Goal: Transaction & Acquisition: Purchase product/service

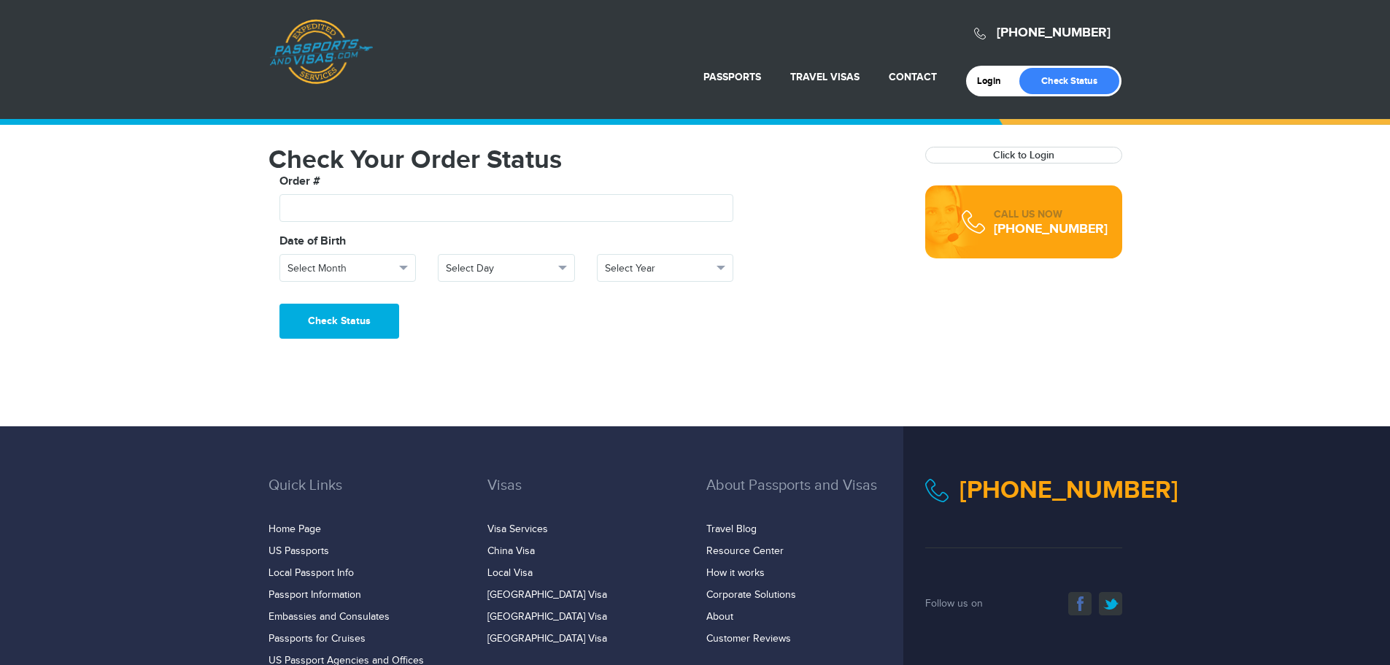
type input "*******"
click at [354, 275] on span "Select Month" at bounding box center [342, 268] width 108 height 15
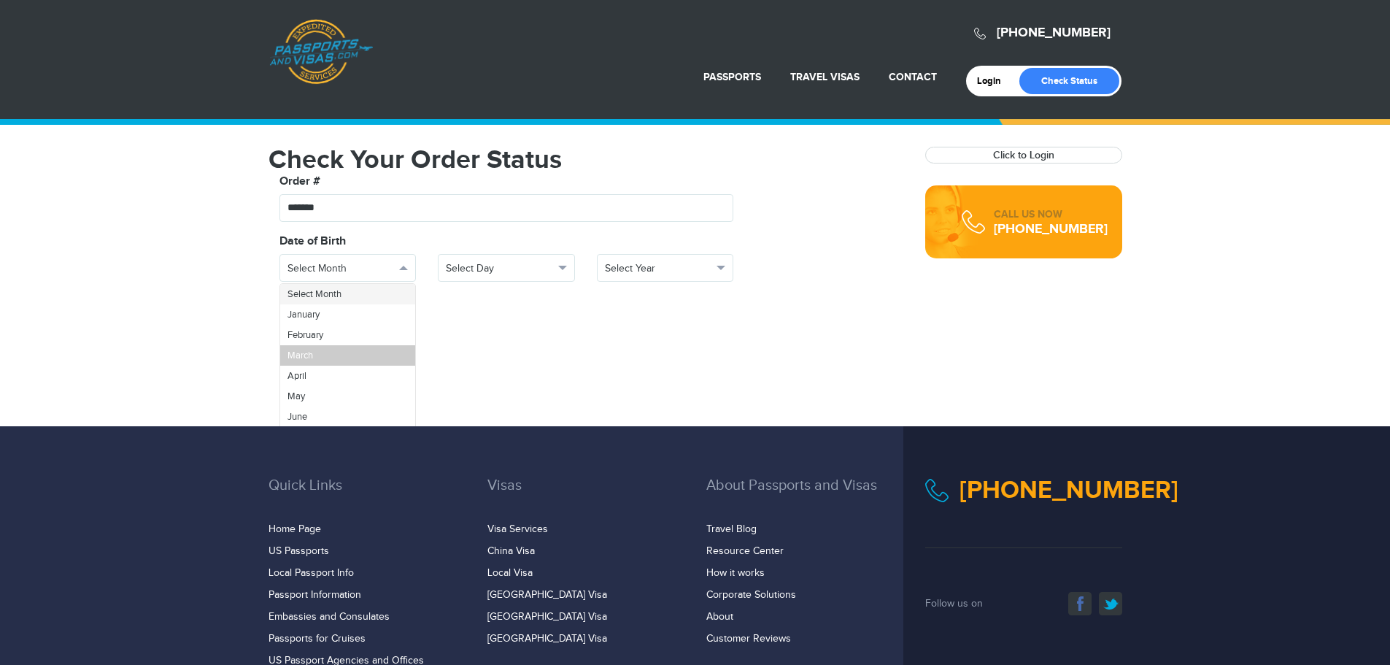
scroll to position [52, 0]
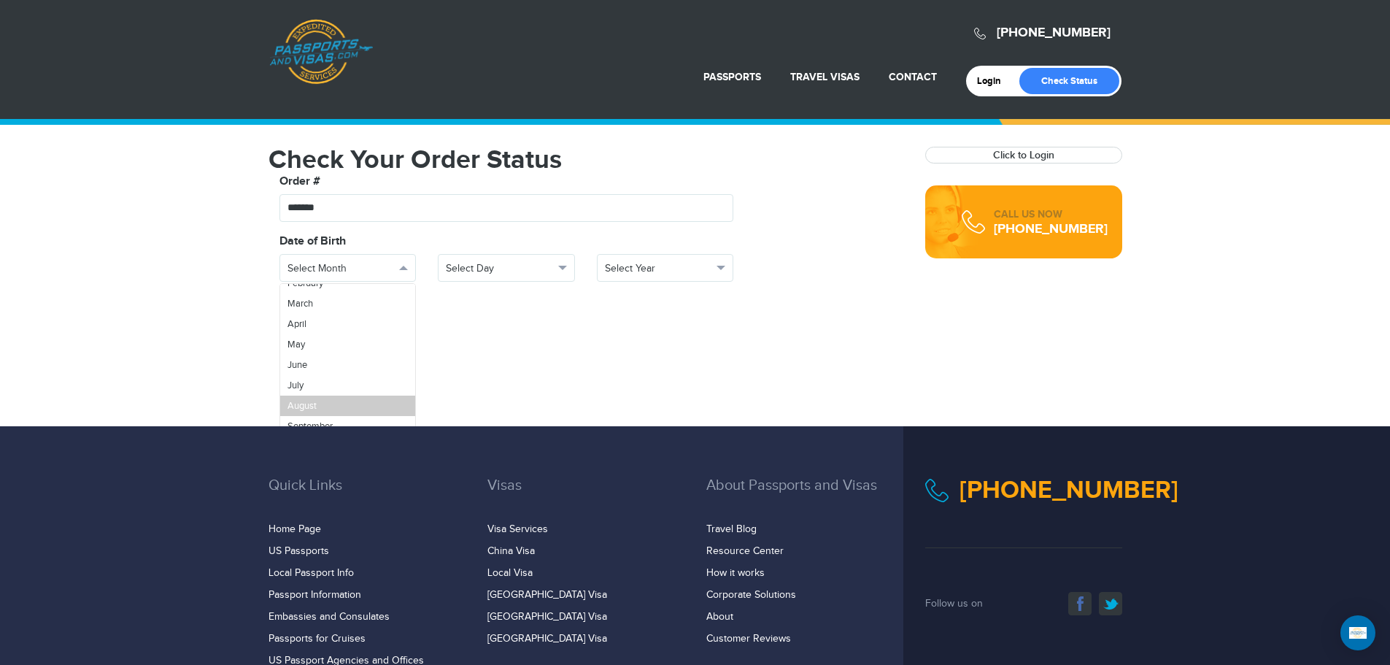
click at [308, 407] on span "August" at bounding box center [302, 406] width 29 height 12
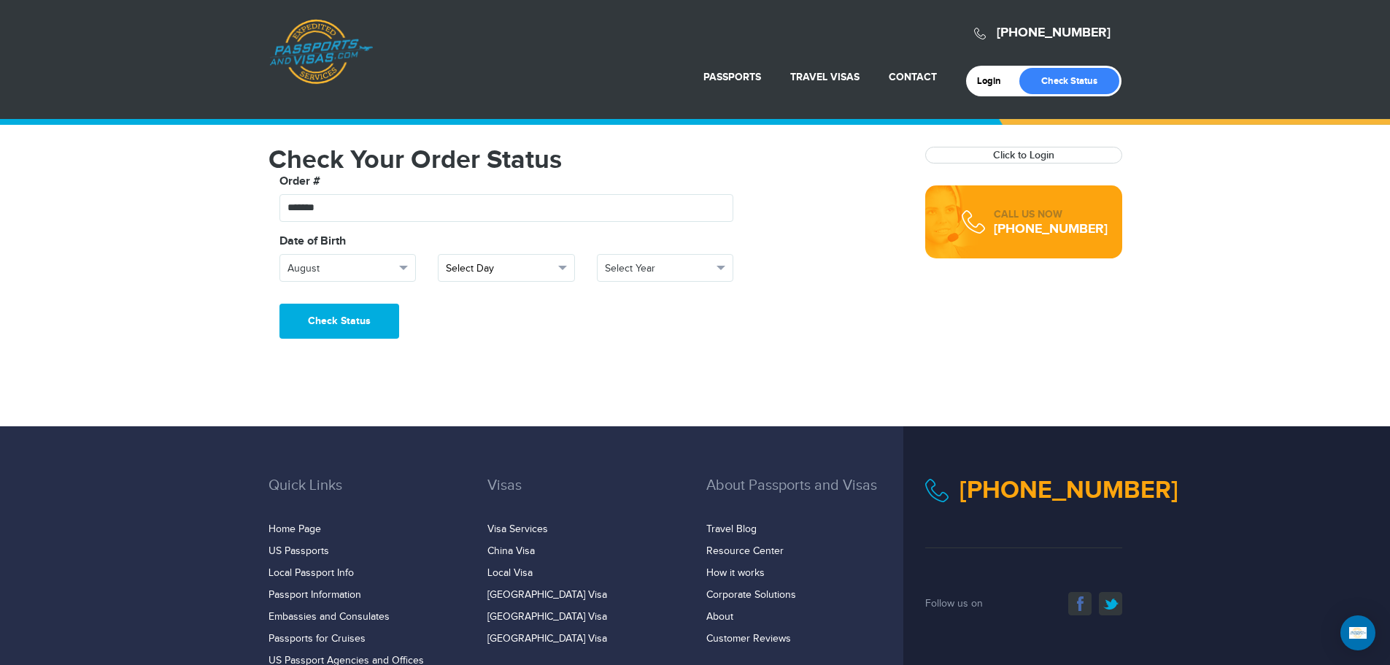
click at [538, 277] on button "Select Day" at bounding box center [506, 268] width 137 height 28
click at [475, 404] on link "13" at bounding box center [507, 414] width 136 height 20
click at [653, 263] on span "Select Year" at bounding box center [659, 268] width 108 height 15
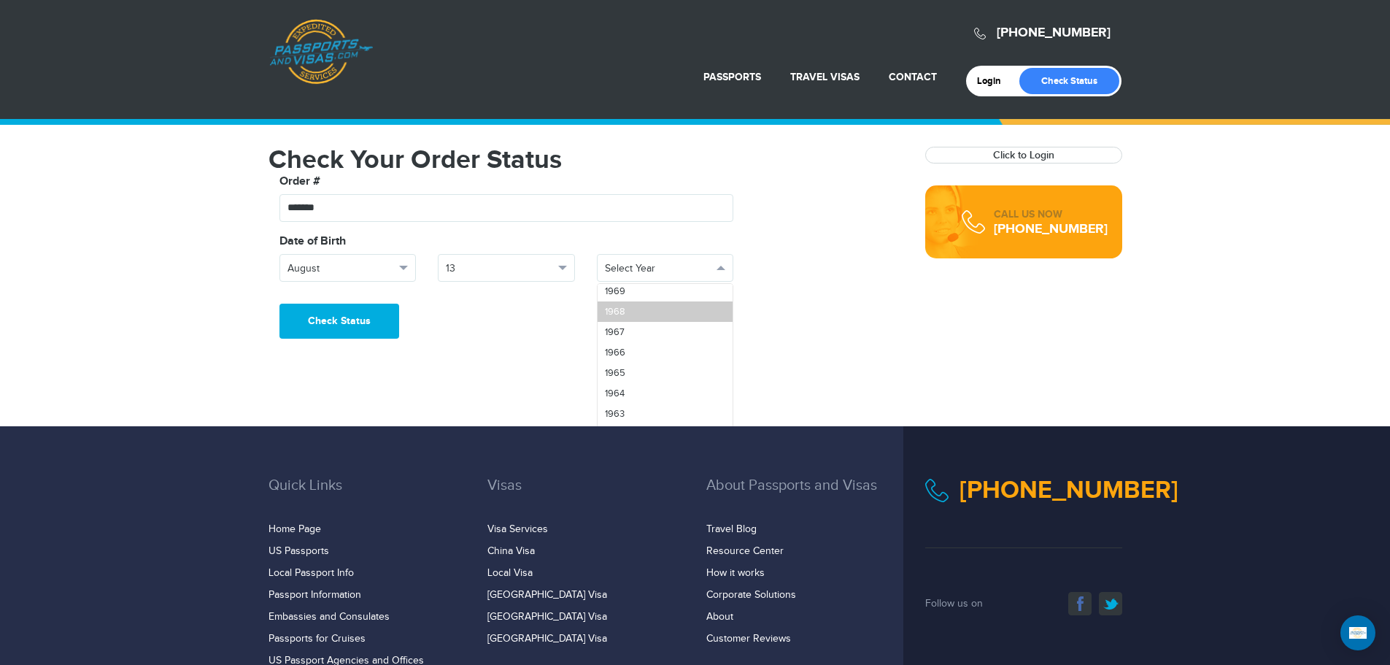
click at [645, 315] on link "1968" at bounding box center [666, 311] width 136 height 20
click at [309, 322] on button "Check Status" at bounding box center [339, 321] width 120 height 35
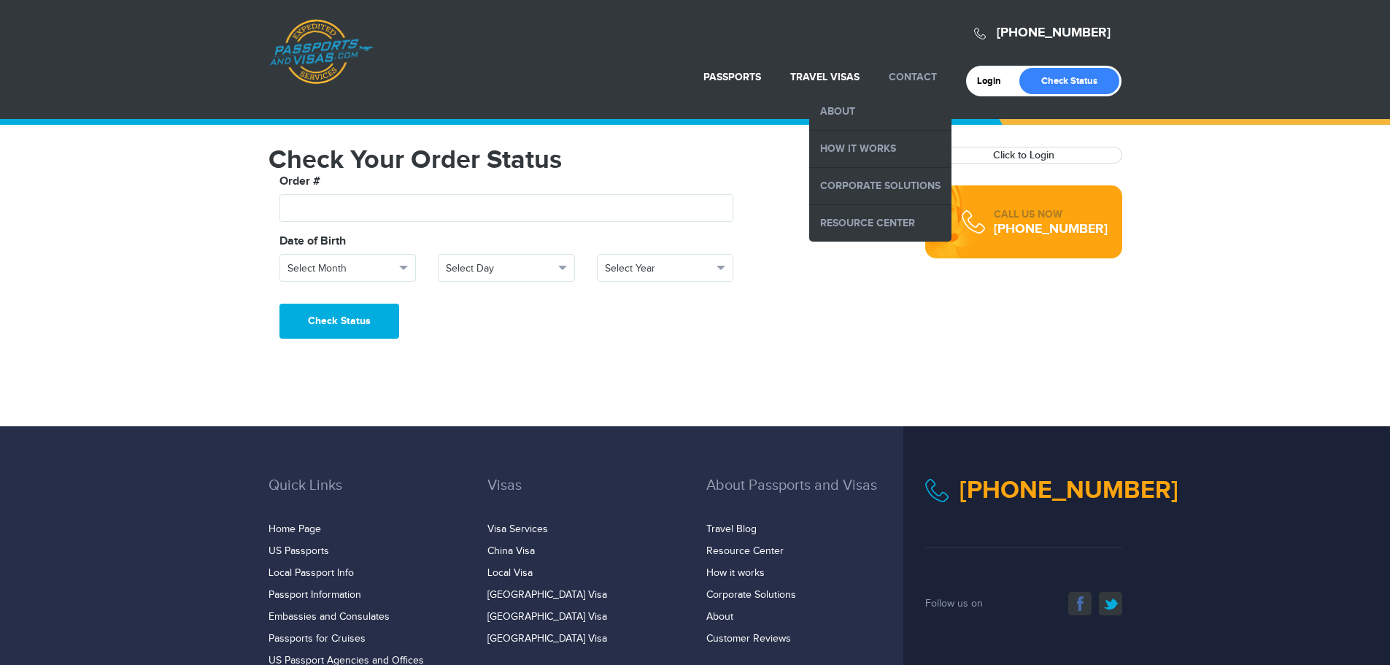
click at [897, 83] on li "Contact About How it Works Corporate Solutions Resource Center" at bounding box center [912, 77] width 77 height 32
click at [850, 106] on link "About" at bounding box center [880, 111] width 142 height 36
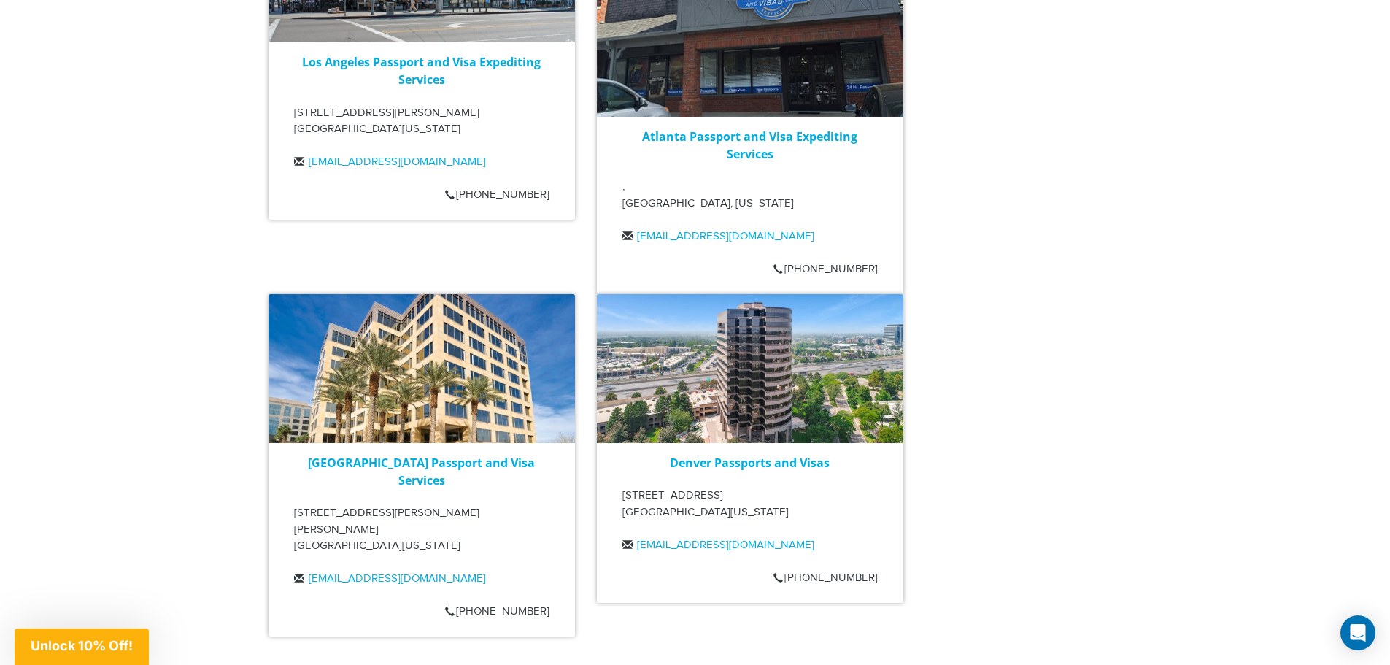
scroll to position [2992, 0]
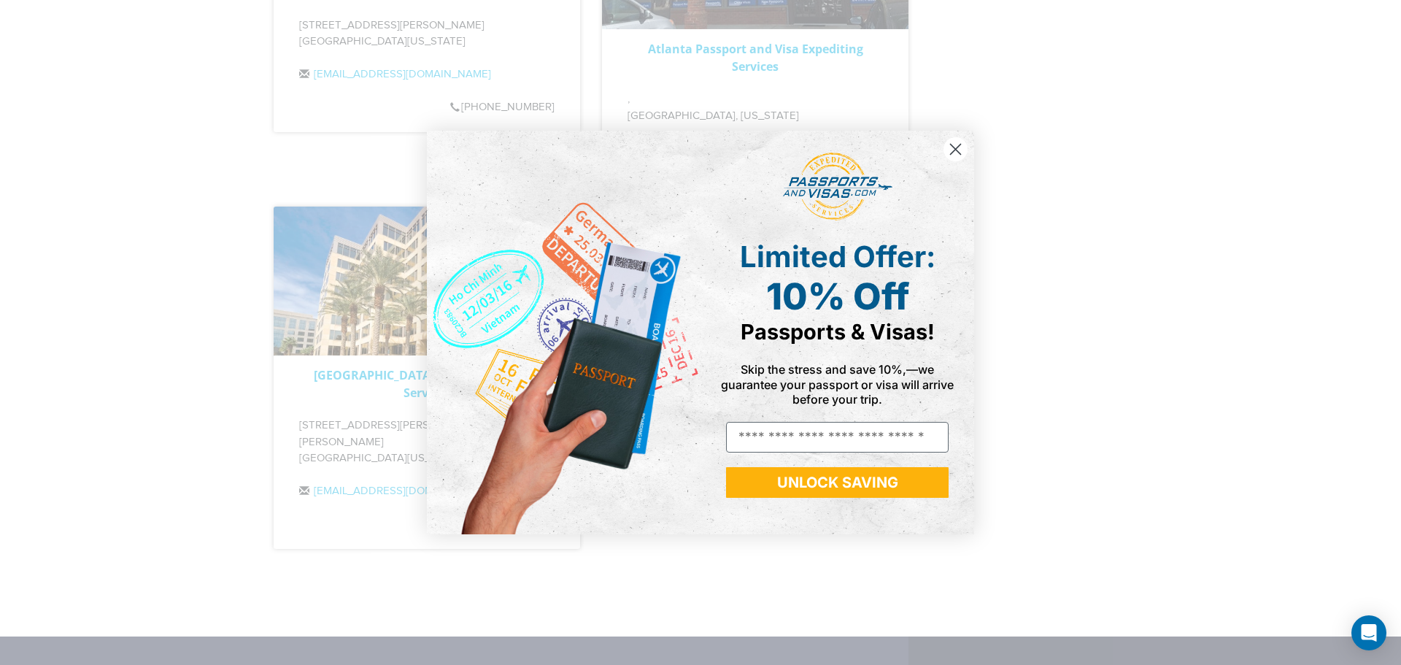
click at [954, 147] on icon "Close dialog" at bounding box center [956, 149] width 10 height 10
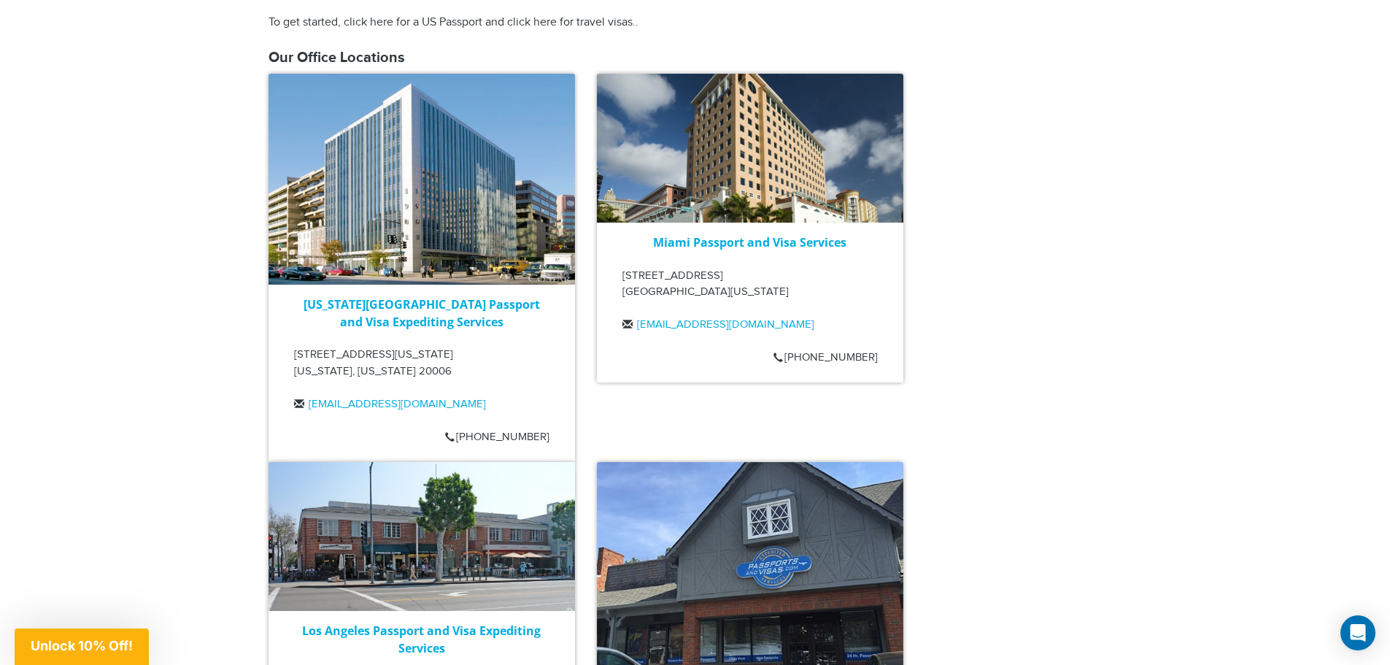
scroll to position [2308, 0]
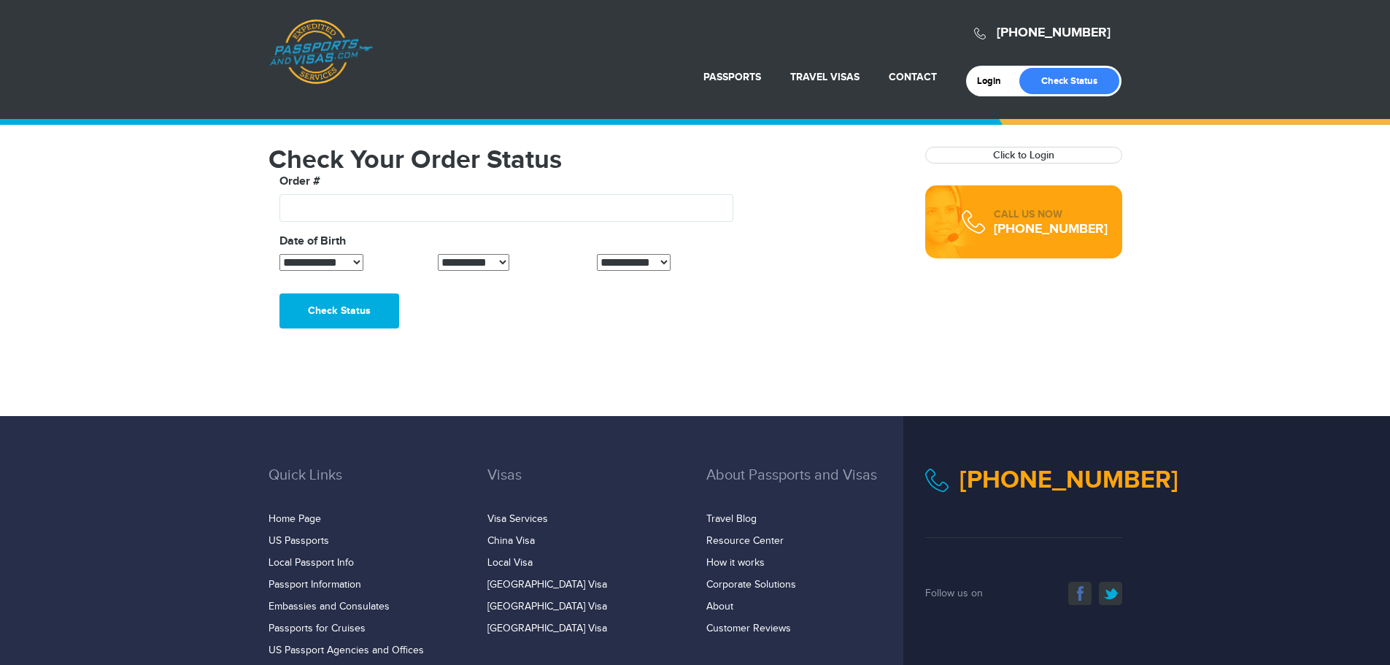
click at [328, 40] on link "Passports & [DOMAIN_NAME]" at bounding box center [321, 52] width 104 height 66
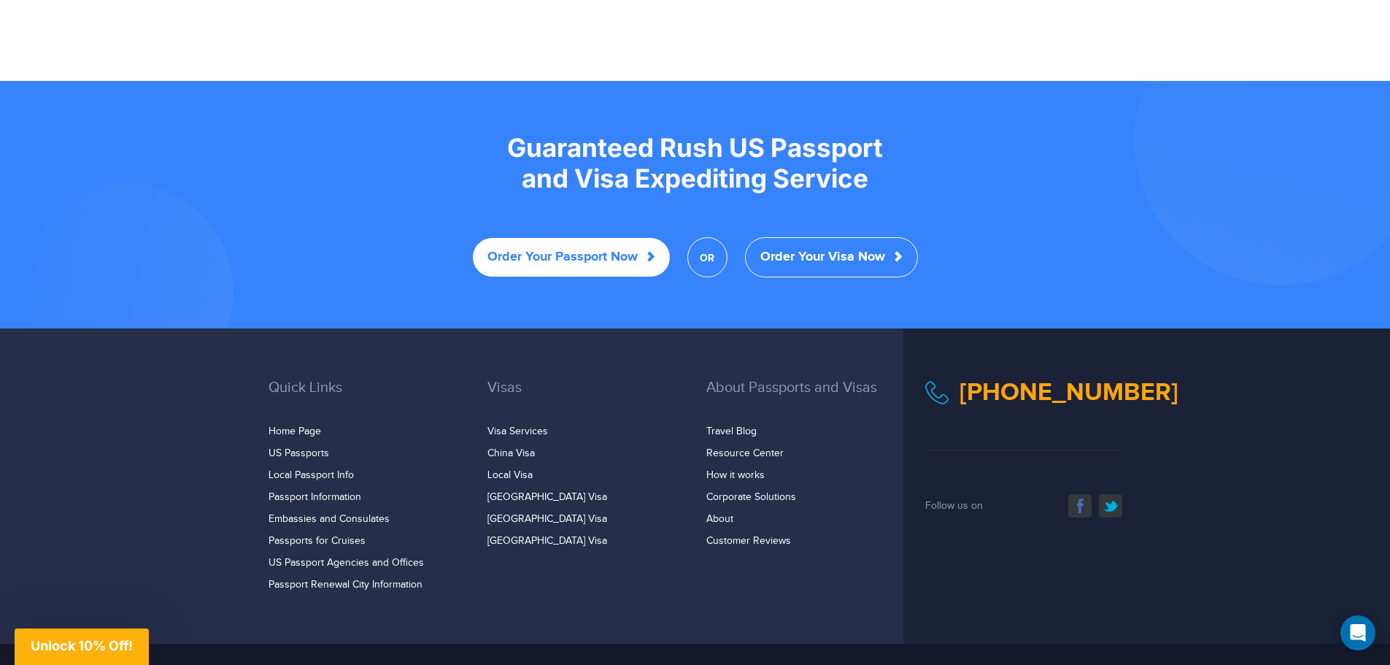
scroll to position [2742, 0]
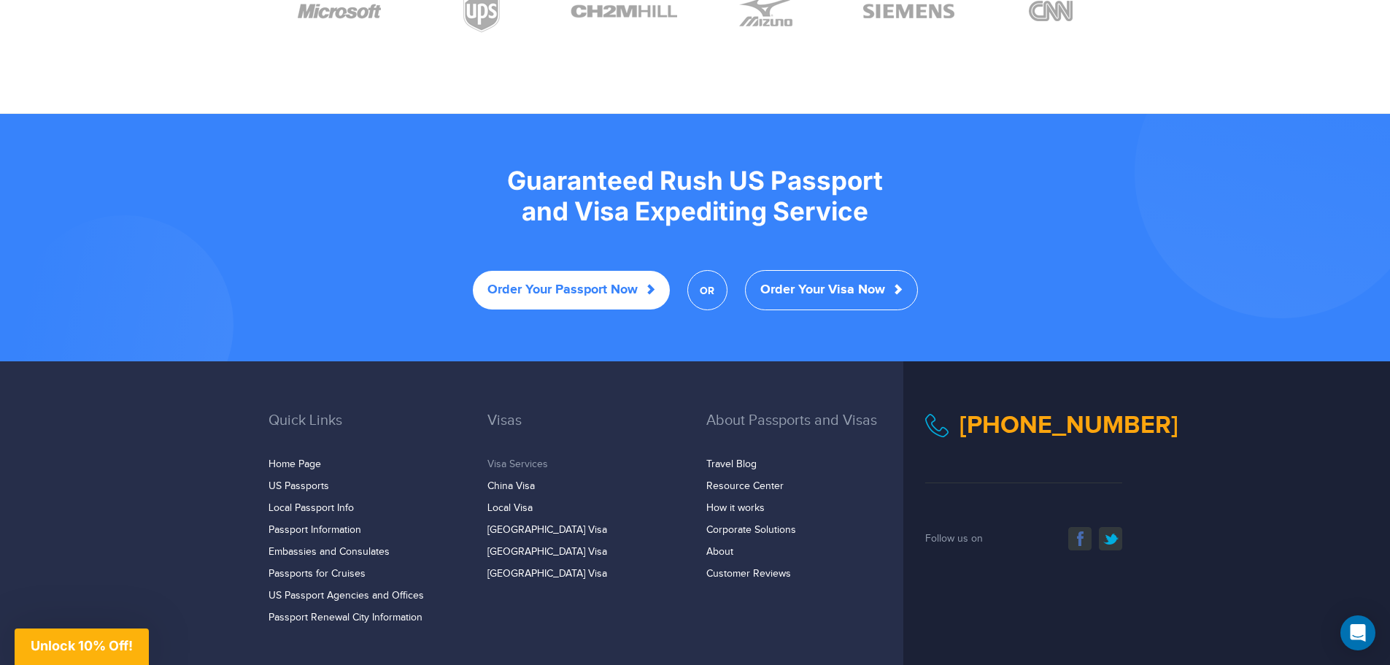
click at [530, 458] on link "Visa Services" at bounding box center [517, 464] width 61 height 12
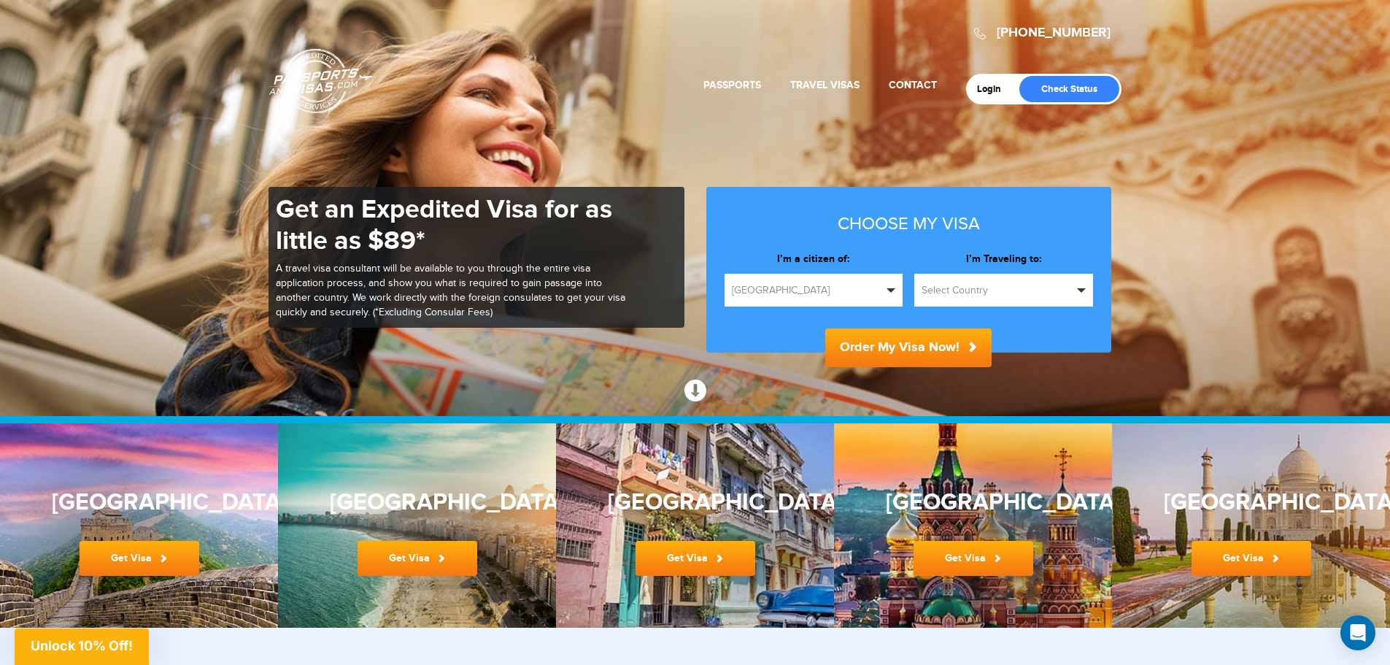
click at [1065, 298] on button "Select Country" at bounding box center [1003, 290] width 179 height 33
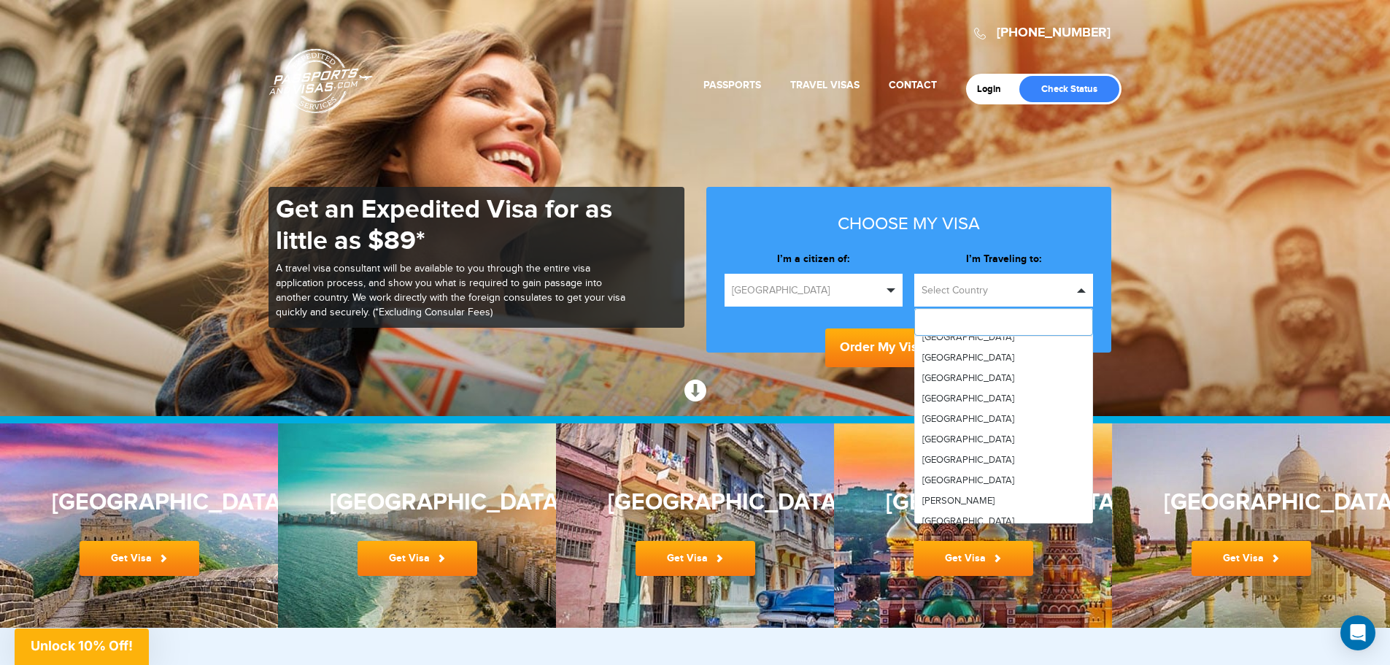
scroll to position [730, 0]
click at [957, 515] on link "[GEOGRAPHIC_DATA]" at bounding box center [1003, 516] width 177 height 20
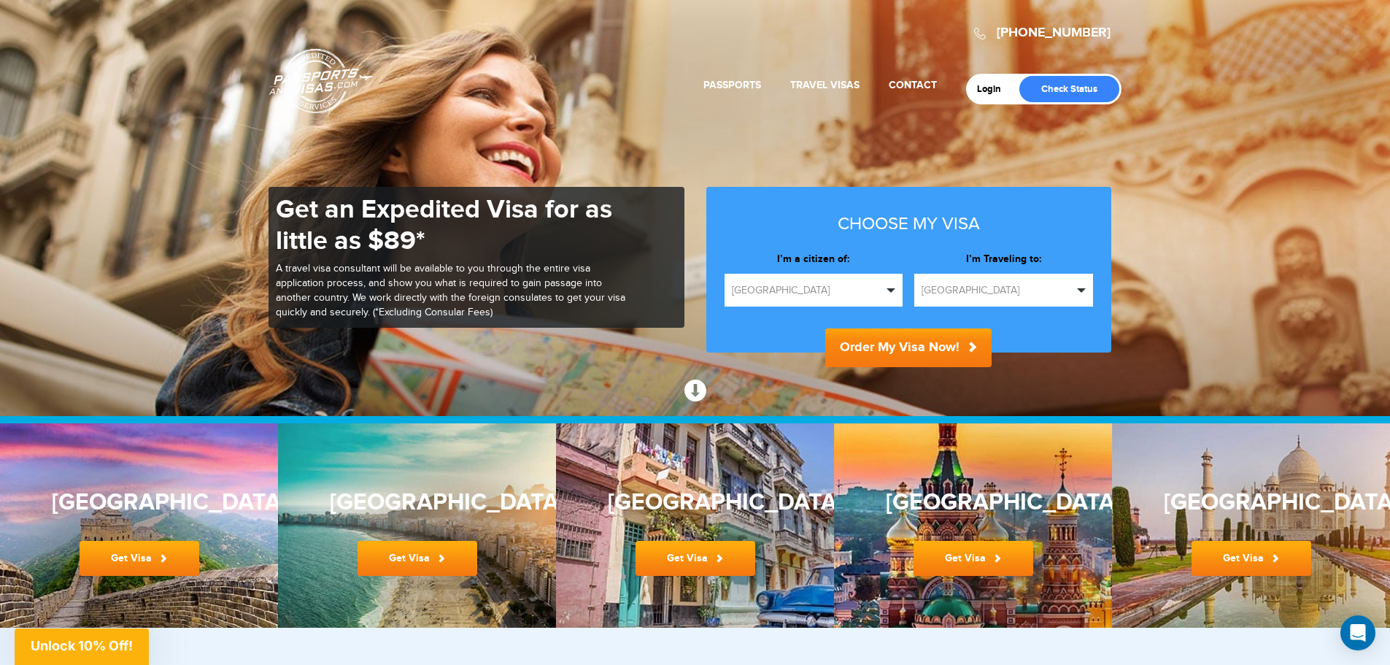
click at [890, 341] on button "Order My Visa Now!" at bounding box center [908, 347] width 166 height 39
